Goal: Task Accomplishment & Management: Use online tool/utility

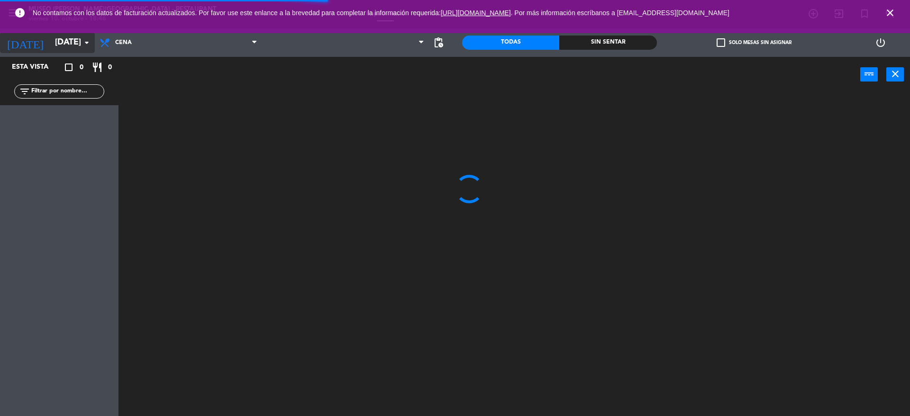
click at [62, 44] on input "[DATE]" at bounding box center [105, 42] width 110 height 19
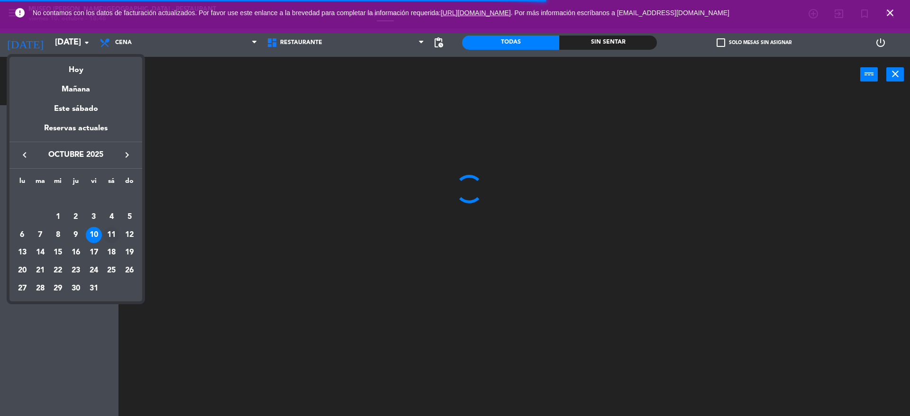
click at [110, 228] on div "11" at bounding box center [111, 235] width 16 height 16
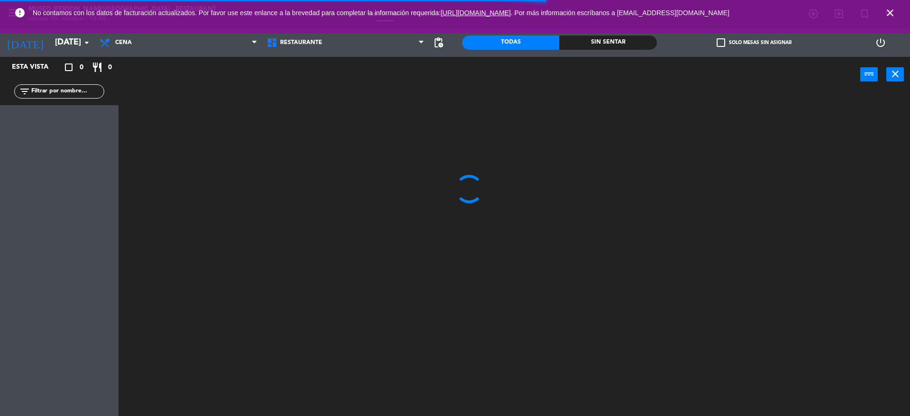
type input "[DATE]"
click at [173, 37] on span "Cena" at bounding box center [178, 42] width 167 height 21
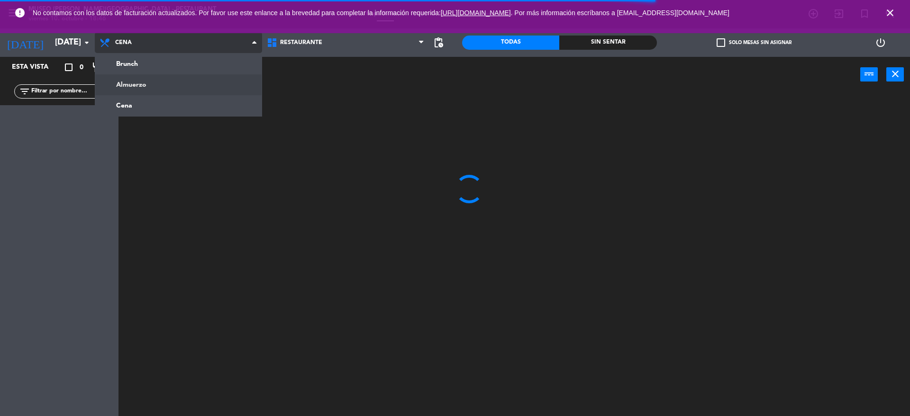
click at [194, 83] on ng-component "menu [GEOGRAPHIC_DATA][PERSON_NAME] - Restaurant [DATE] 10. octubre - 18:46 Mis…" at bounding box center [455, 209] width 910 height 419
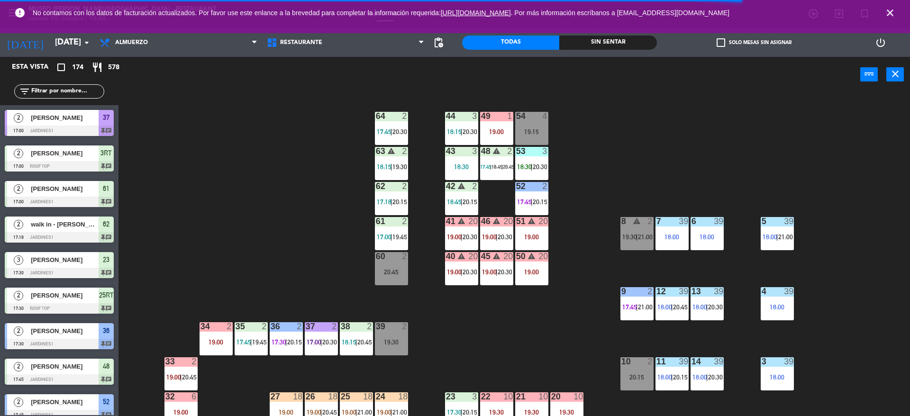
click at [887, 14] on icon "close" at bounding box center [890, 12] width 11 height 11
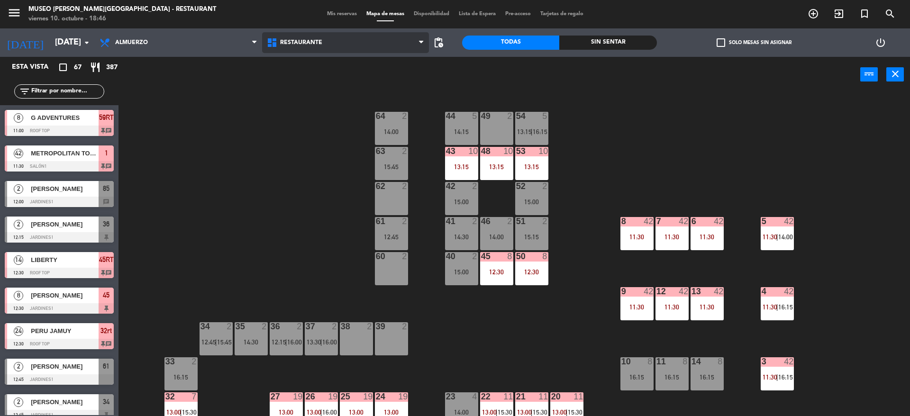
click at [297, 42] on span "Restaurante" at bounding box center [301, 42] width 42 height 7
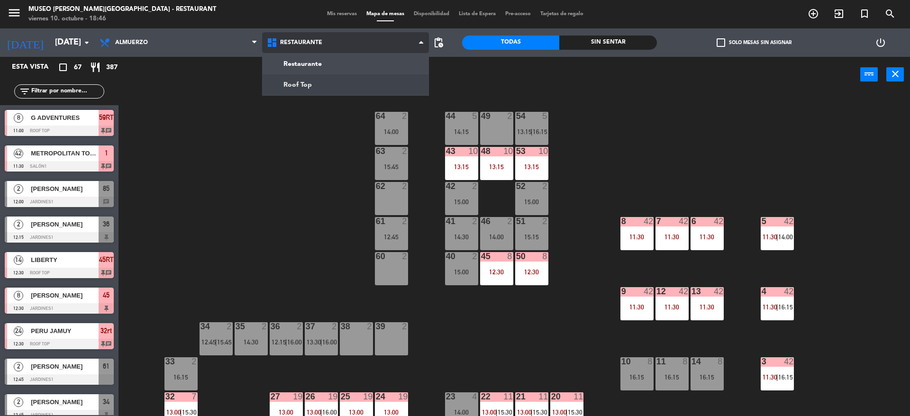
click at [342, 81] on ng-component "menu [GEOGRAPHIC_DATA][PERSON_NAME] - Restaurant [DATE] 10. octubre - 18:46 Mis…" at bounding box center [455, 209] width 910 height 419
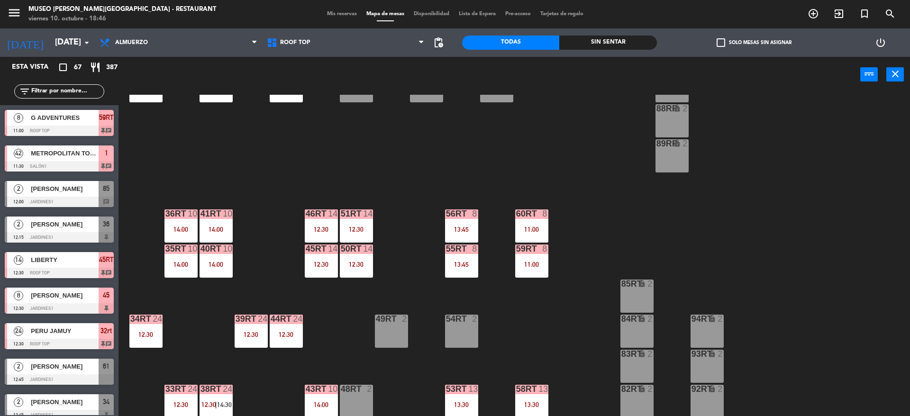
scroll to position [393, 0]
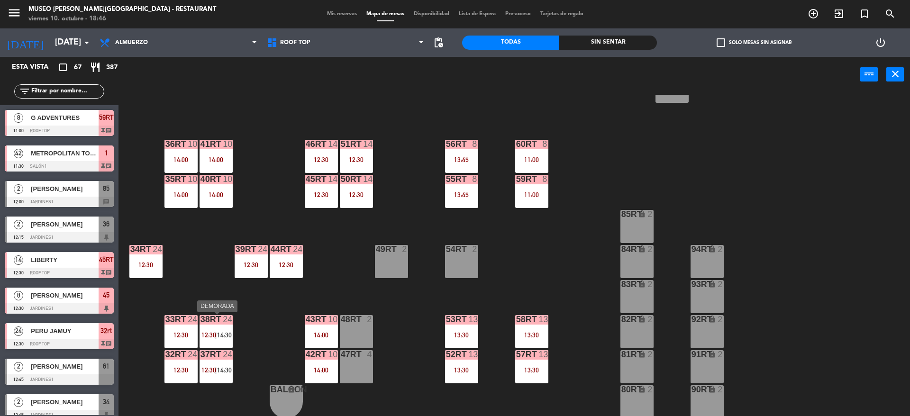
click at [202, 330] on div "38rt 24 12:30 | 14:30" at bounding box center [216, 331] width 33 height 33
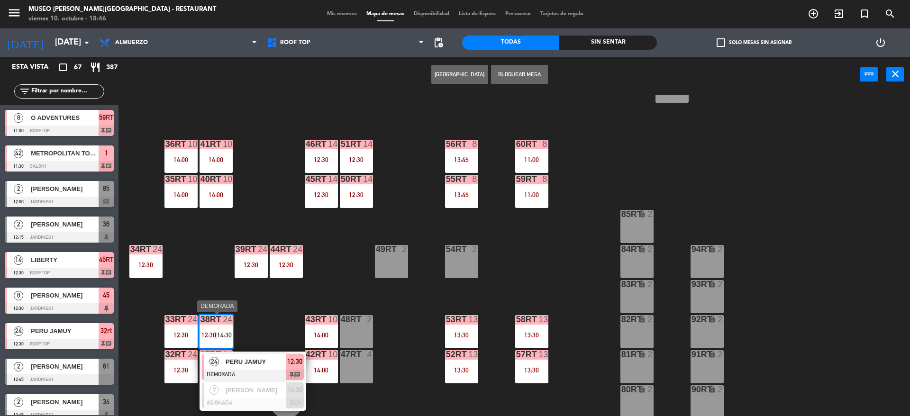
click at [256, 354] on div "PERU JAMUY" at bounding box center [256, 362] width 62 height 16
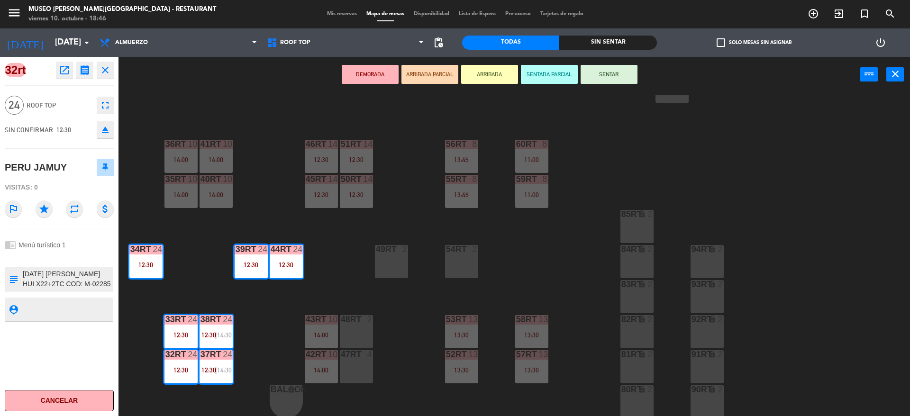
click at [337, 297] on div "18RT 4 16RT 4 28RT 2 80RR lock 2 27RT 5 7RT 5 13:30 S1RT lock 2 17RT 3 14:15 81…" at bounding box center [519, 257] width 783 height 324
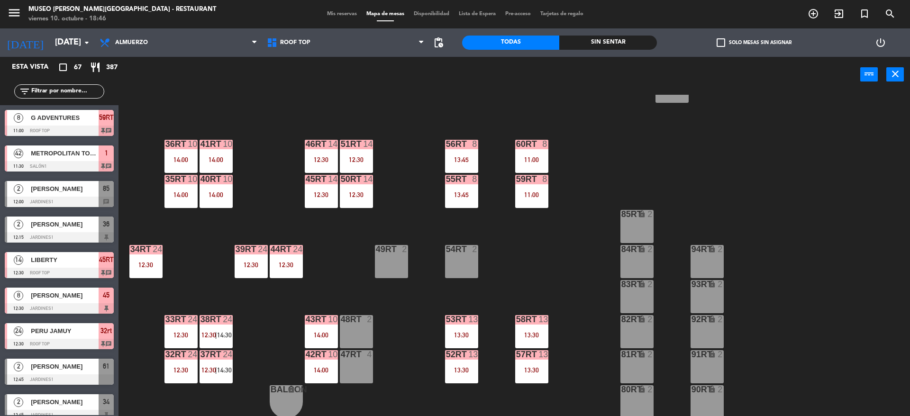
click at [205, 192] on div "14:00" at bounding box center [216, 195] width 33 height 7
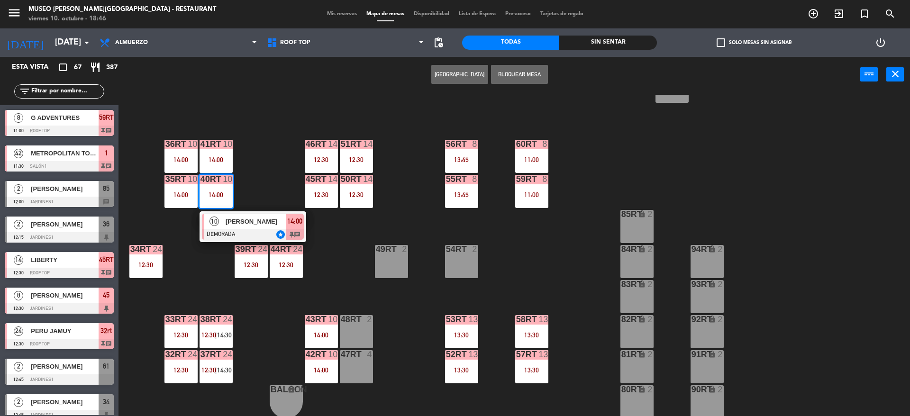
click at [233, 217] on span "[PERSON_NAME]" at bounding box center [256, 222] width 61 height 10
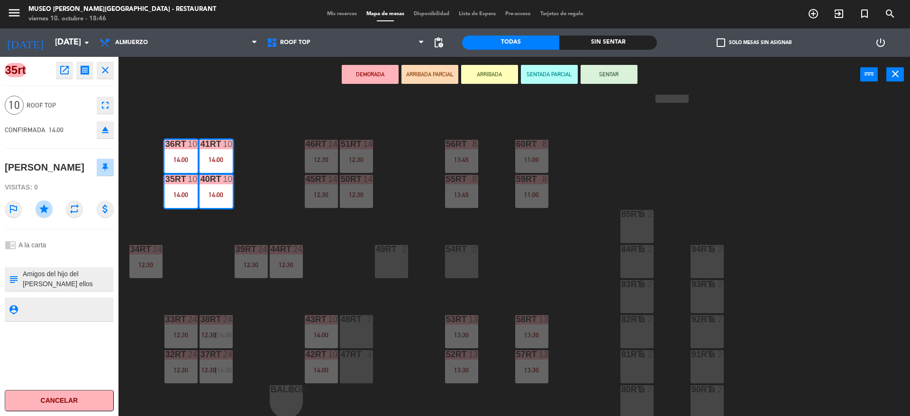
click at [362, 281] on div "18RT 4 16RT 4 28RT 2 80RR lock 2 27RT 5 7RT 5 13:30 S1RT lock 2 17RT 3 14:15 81…" at bounding box center [519, 257] width 783 height 324
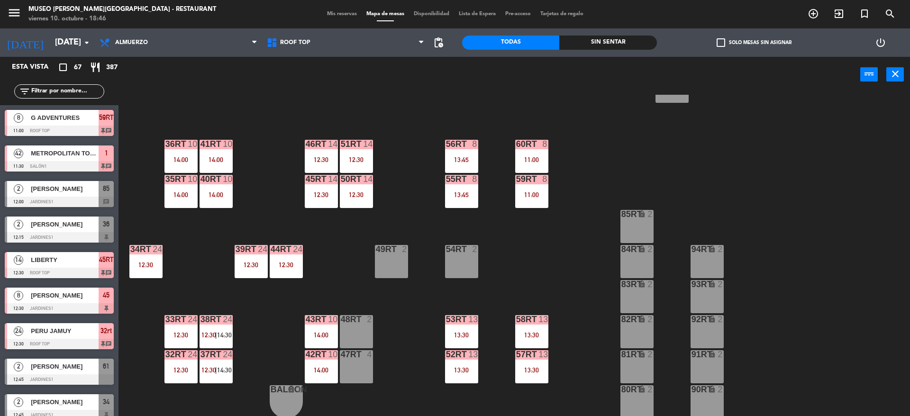
scroll to position [2, 0]
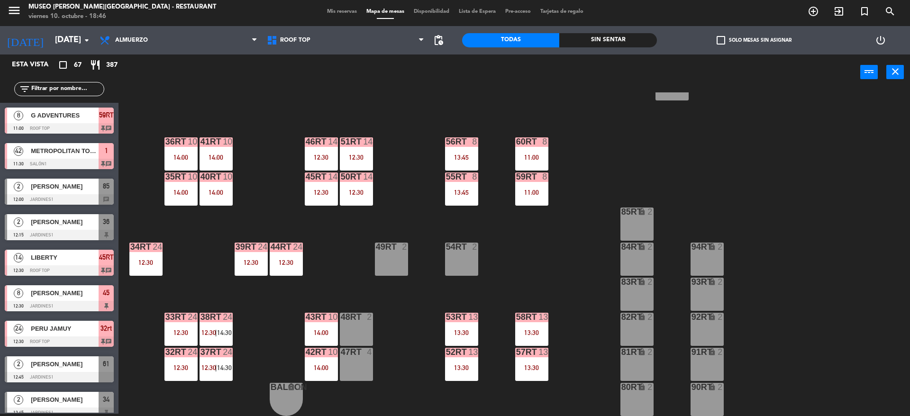
click at [367, 205] on div "50RT 14 12:30" at bounding box center [356, 189] width 33 height 33
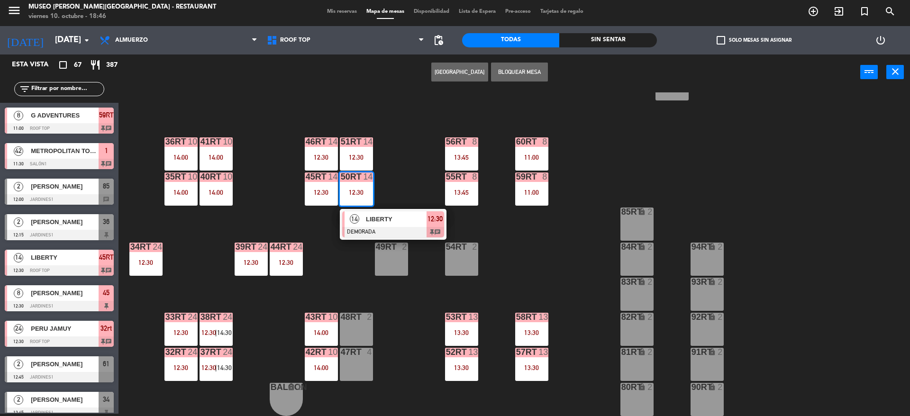
click at [383, 218] on span "LIBERTY" at bounding box center [396, 219] width 61 height 10
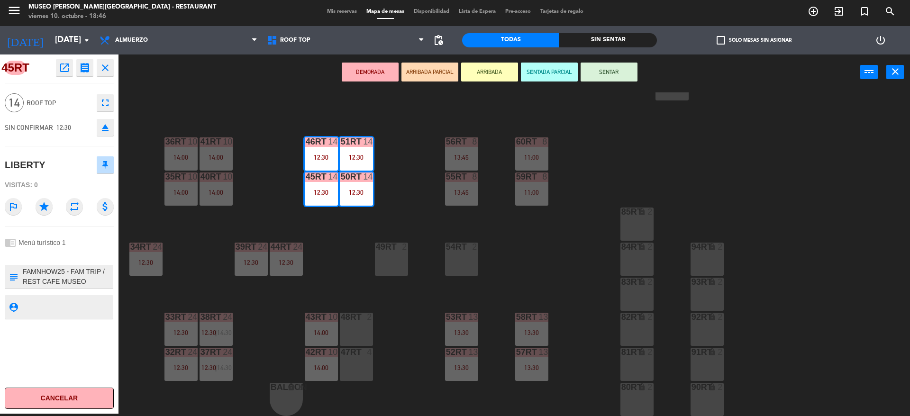
click at [352, 260] on div "18RT 4 16RT 4 28RT 2 80RR lock 2 27RT 5 7RT 5 13:30 S1RT lock 2 17RT 3 14:15 81…" at bounding box center [519, 254] width 783 height 324
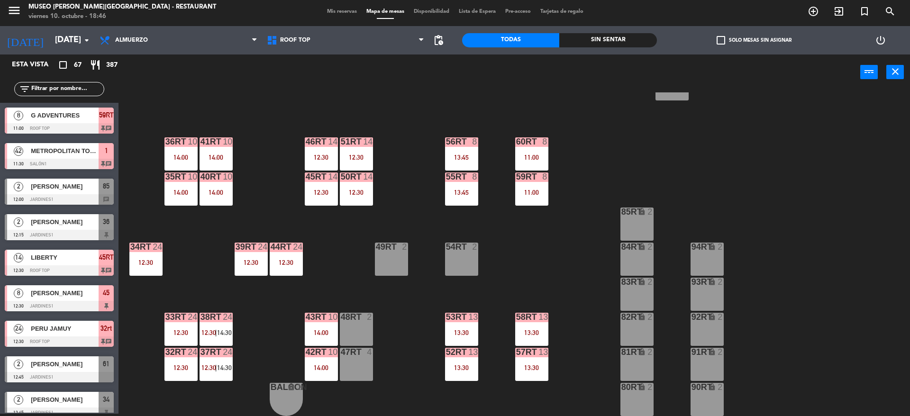
click at [313, 334] on div "14:00" at bounding box center [321, 333] width 33 height 7
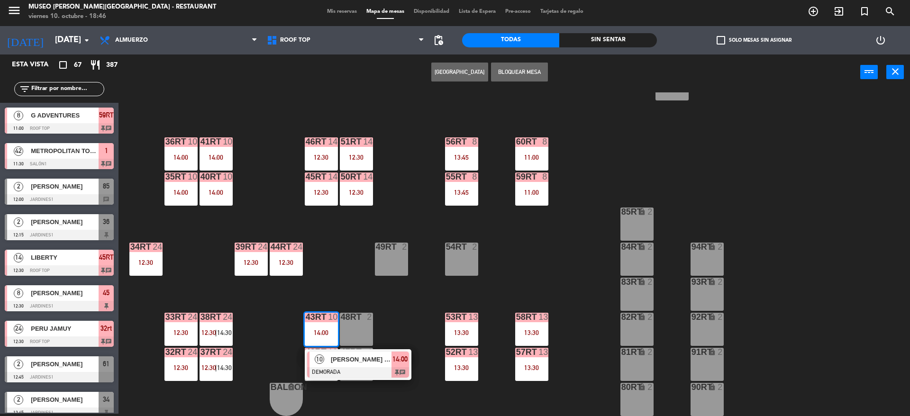
click at [372, 375] on div at bounding box center [358, 372] width 102 height 10
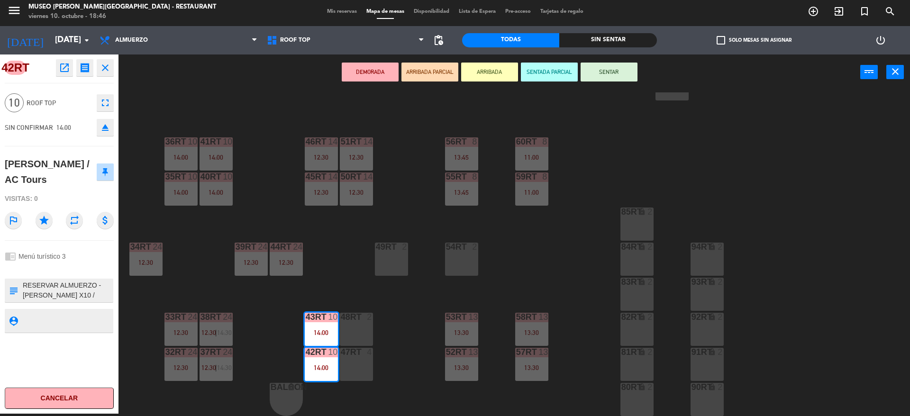
click at [432, 339] on div "18RT 4 16RT 4 28RT 2 80RR lock 2 27RT 5 7RT 5 13:30 S1RT lock 2 17RT 3 14:15 81…" at bounding box center [519, 254] width 783 height 324
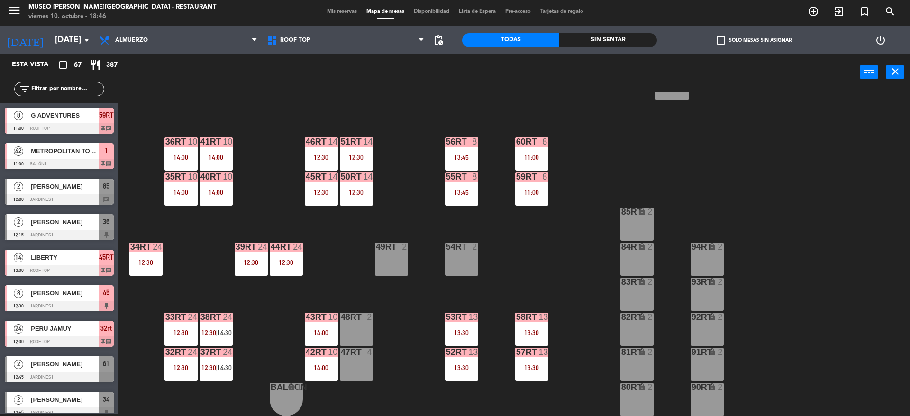
click at [478, 316] on div "13" at bounding box center [472, 317] width 9 height 9
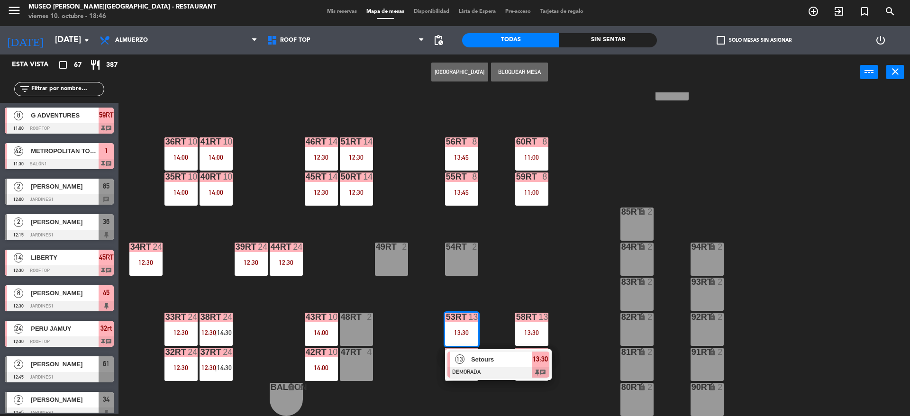
click at [490, 345] on div "18RT 4 16RT 4 28RT 2 80RR lock 2 27RT 5 7RT 5 13:30 S1RT lock 2 17RT 3 14:15 81…" at bounding box center [519, 254] width 783 height 324
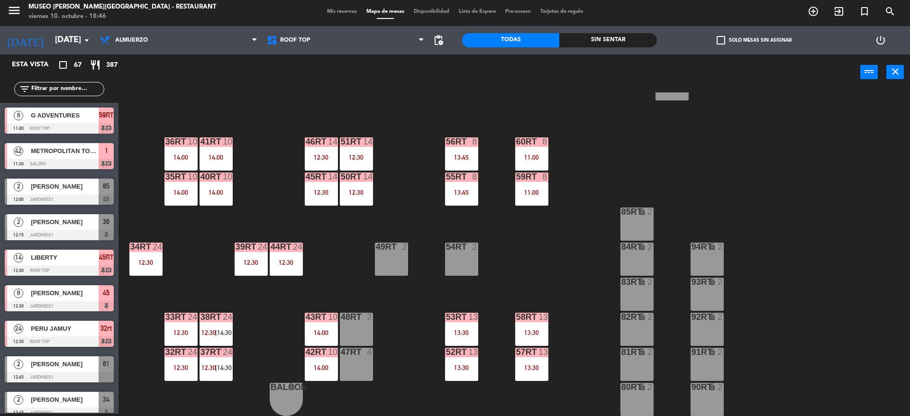
click at [467, 200] on div "55RT 8 13:45" at bounding box center [461, 189] width 33 height 33
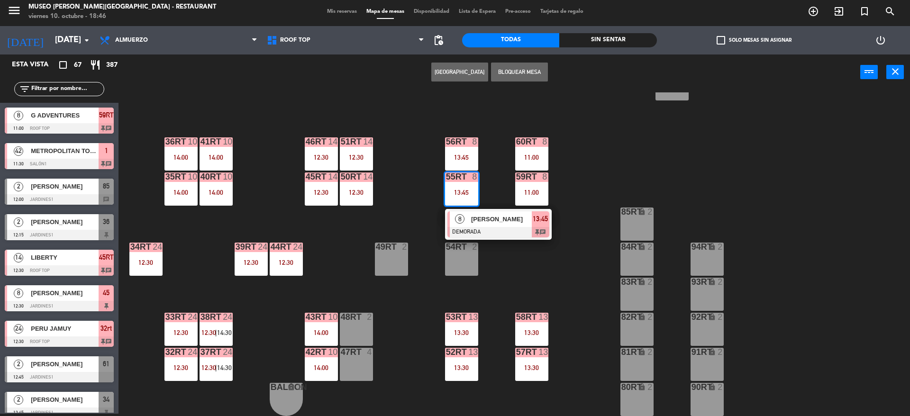
click at [491, 237] on div at bounding box center [499, 232] width 102 height 10
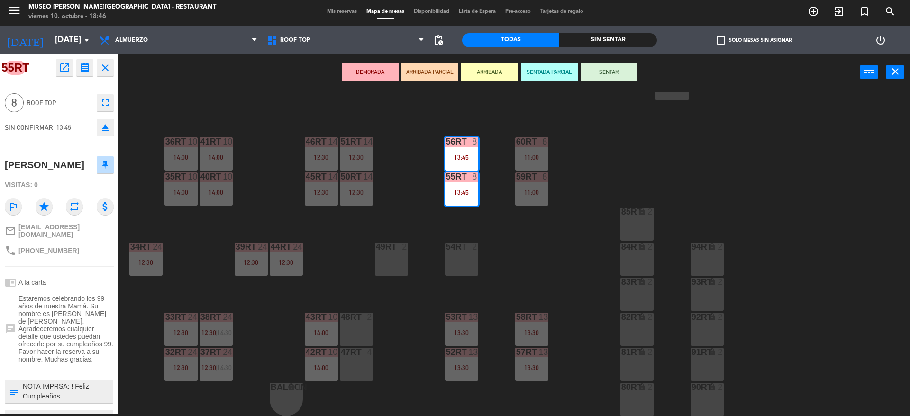
click at [513, 246] on div "18RT 4 16RT 4 28RT 2 80RR lock 2 27RT 5 7RT 5 13:30 S1RT lock 2 17RT 3 14:15 81…" at bounding box center [519, 254] width 783 height 324
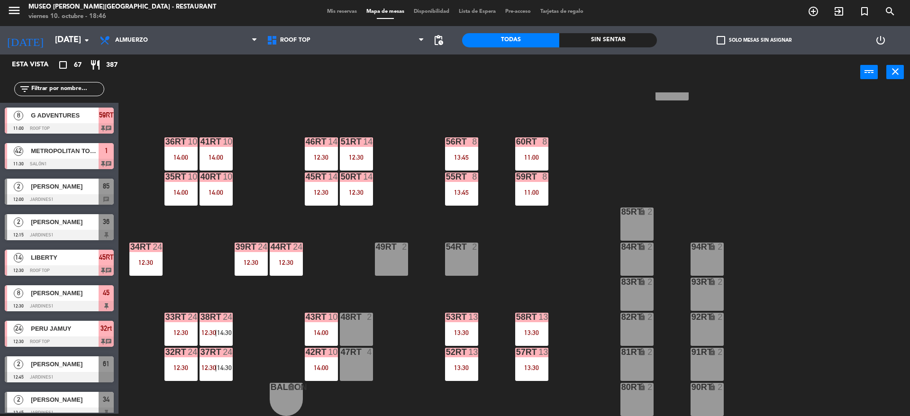
click at [517, 180] on div "59RT" at bounding box center [516, 177] width 0 height 9
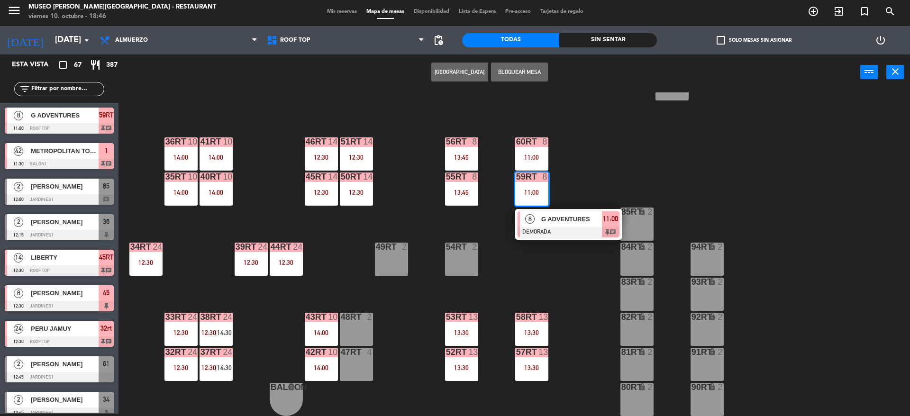
click at [510, 210] on div "8 G ADVENTURES DEMORADA 11:00 chat" at bounding box center [568, 224] width 121 height 31
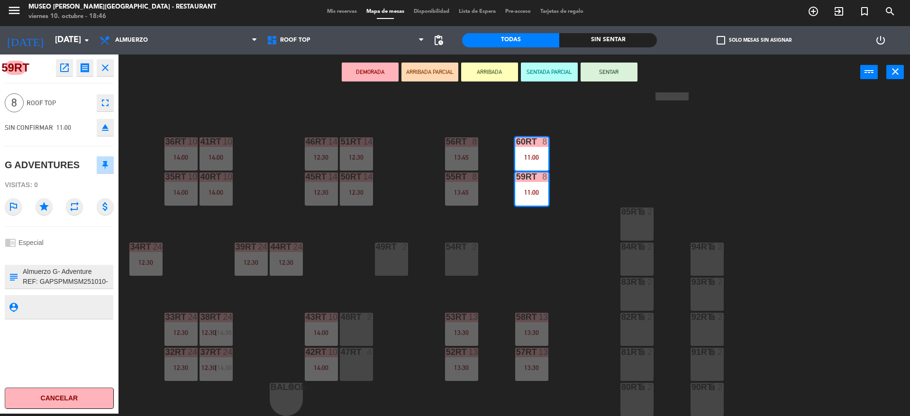
click at [520, 247] on div "18RT 4 16RT 4 28RT 2 80RR lock 2 27RT 5 7RT 5 13:30 S1RT lock 2 17RT 3 14:15 81…" at bounding box center [519, 254] width 783 height 324
